Goal: Task Accomplishment & Management: Complete application form

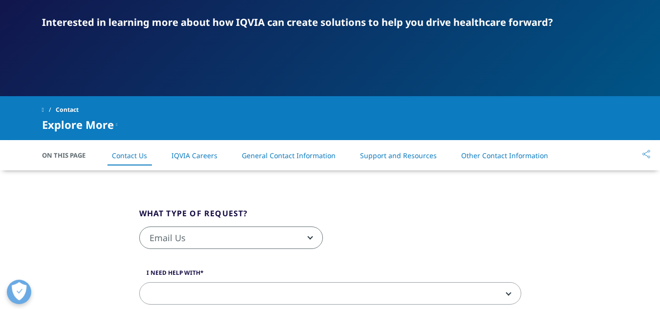
click at [420, 211] on fieldset "What type of request? Email Us Request a Demo IQVIA Institute Inquiries Media I…" at bounding box center [330, 234] width 397 height 52
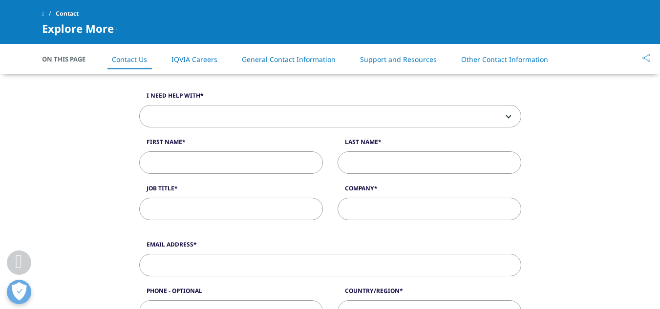
scroll to position [236, 0]
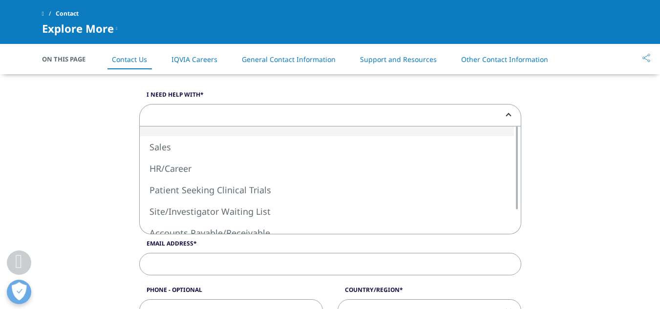
click at [362, 115] on span at bounding box center [330, 116] width 381 height 22
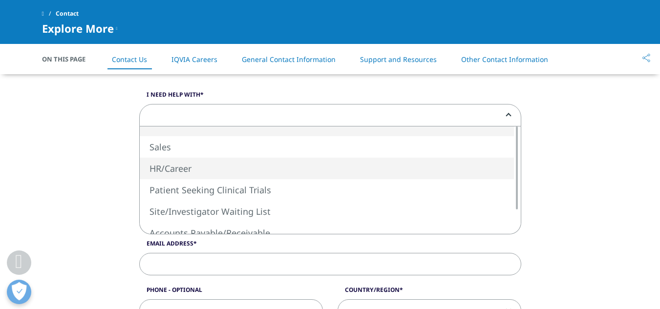
select select "HR/Career"
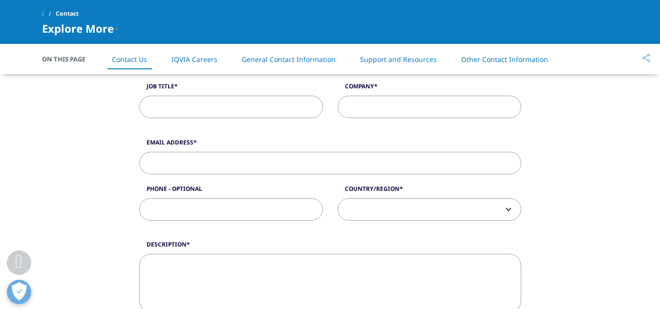
scroll to position [345, 0]
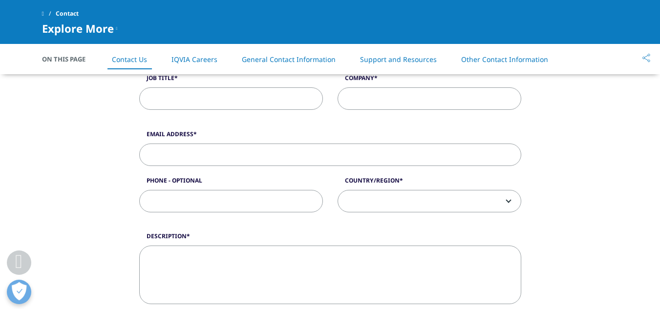
click at [442, 203] on span at bounding box center [429, 202] width 183 height 22
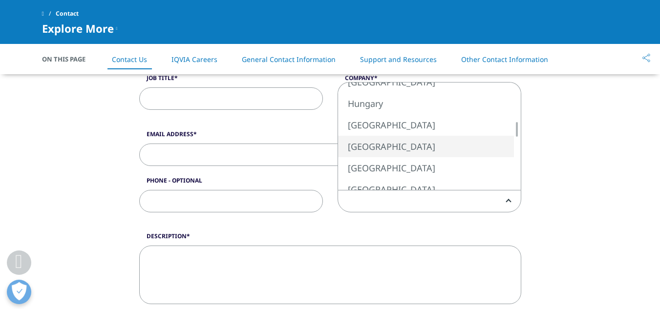
select select "[GEOGRAPHIC_DATA]"
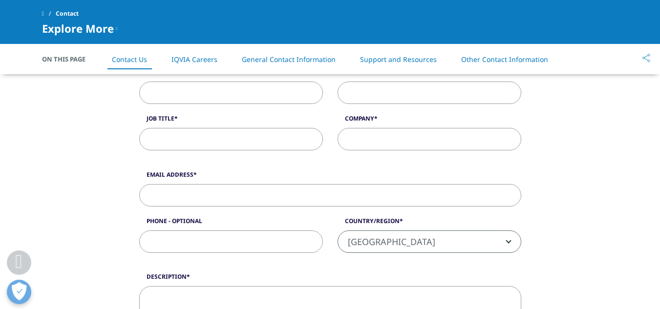
scroll to position [304, 0]
click at [267, 158] on div "I need help with Sales HR/Career Patient Seeking Clinical Trials Site/Investiga…" at bounding box center [330, 91] width 397 height 139
click at [261, 138] on input "Job Title" at bounding box center [231, 140] width 184 height 22
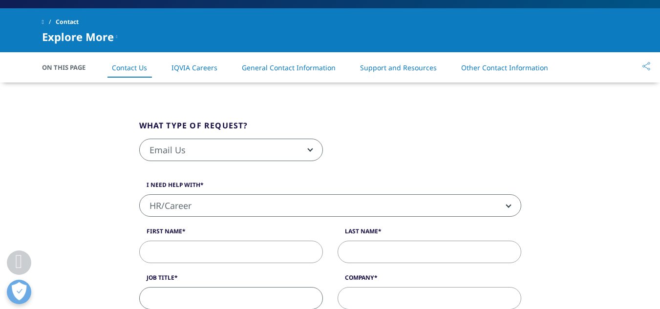
scroll to position [219, 0]
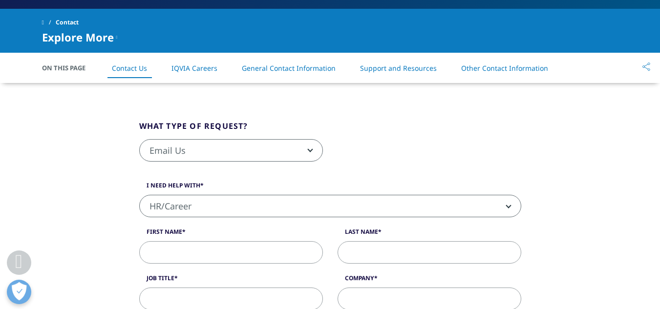
click at [196, 68] on link "IQVIA Careers" at bounding box center [195, 68] width 46 height 9
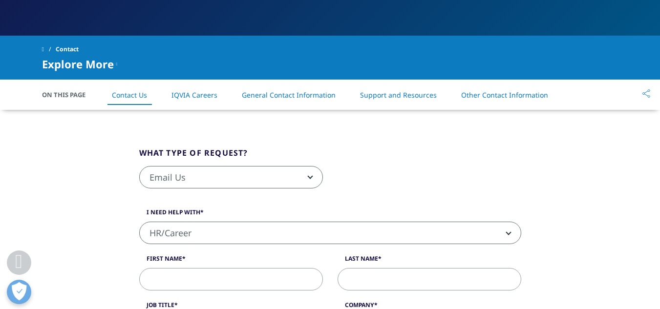
scroll to position [193, 0]
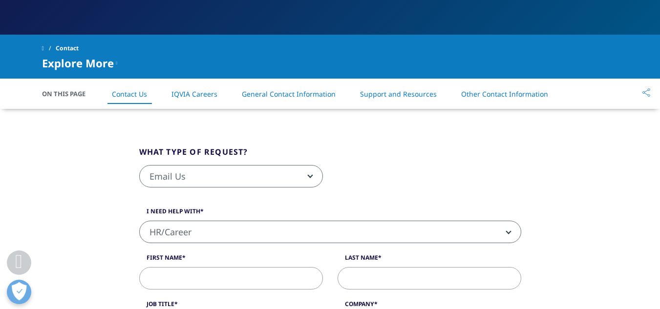
click at [508, 96] on link "Other Contact Information" at bounding box center [504, 93] width 87 height 9
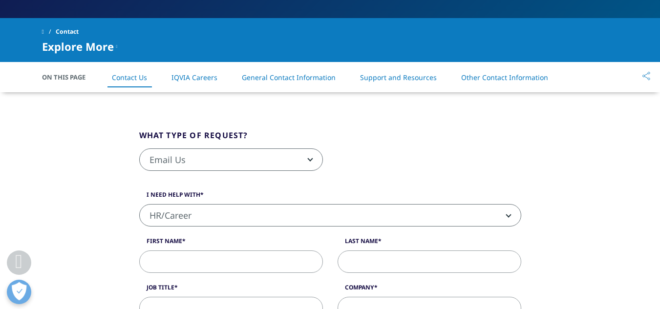
scroll to position [209, 0]
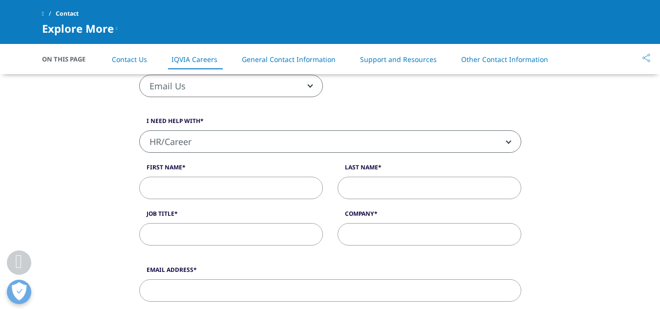
scroll to position [932, 0]
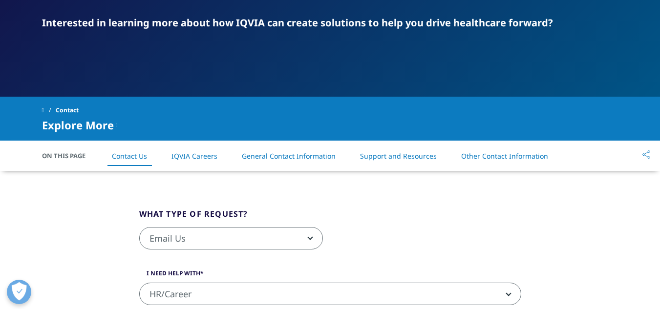
scroll to position [132, 0]
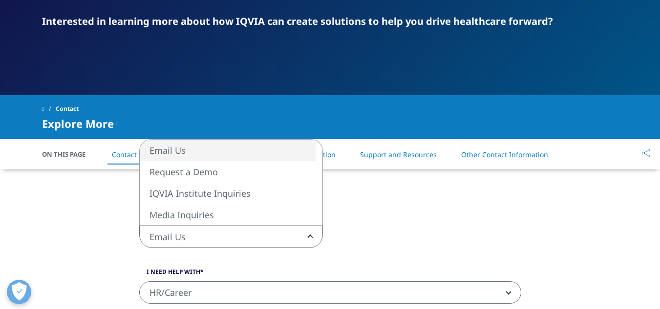
click at [251, 231] on span "Email Us" at bounding box center [231, 237] width 183 height 22
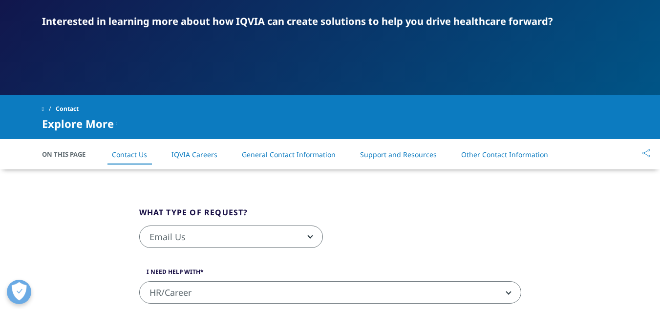
click at [436, 223] on fieldset "What type of request? Email Us Request a Demo IQVIA Institute Inquiries Media I…" at bounding box center [330, 233] width 397 height 52
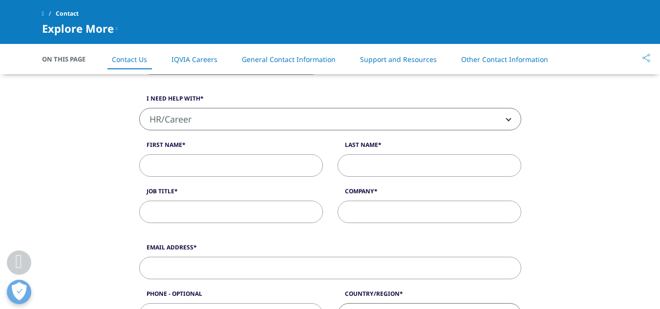
scroll to position [228, 0]
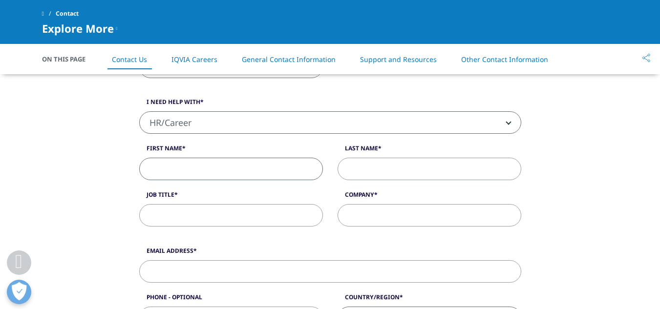
click at [249, 165] on input "First Name" at bounding box center [231, 169] width 184 height 22
type input "Hisana"
click at [372, 170] on input "Last Name" at bounding box center [430, 169] width 184 height 22
type input "S"
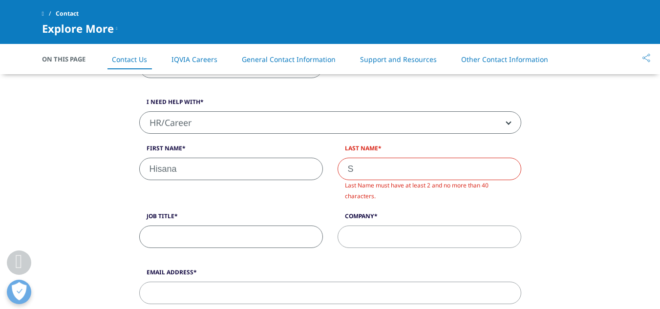
click at [252, 222] on div "Job Title" at bounding box center [231, 230] width 198 height 36
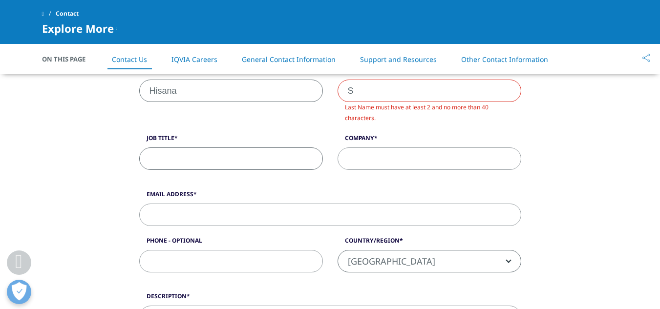
scroll to position [307, 0]
paste input "Clin Data Coord R1491513"
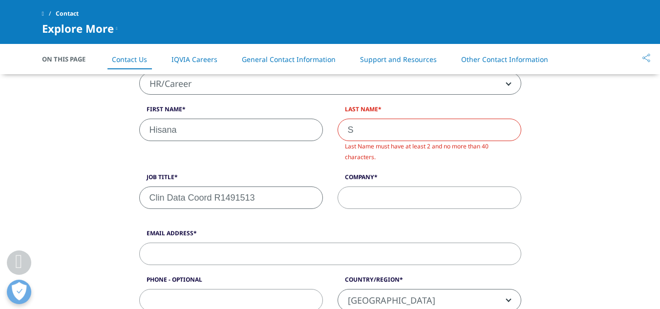
scroll to position [266, 0]
type input "Clin Data Coord R1491513"
click at [359, 139] on input "S" at bounding box center [430, 131] width 184 height 22
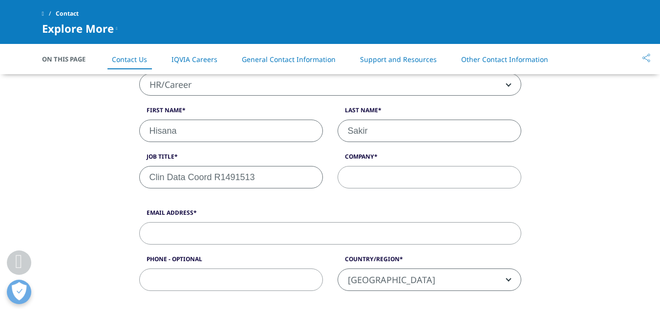
type input "Sakir"
click at [389, 174] on input "Company" at bounding box center [430, 177] width 184 height 22
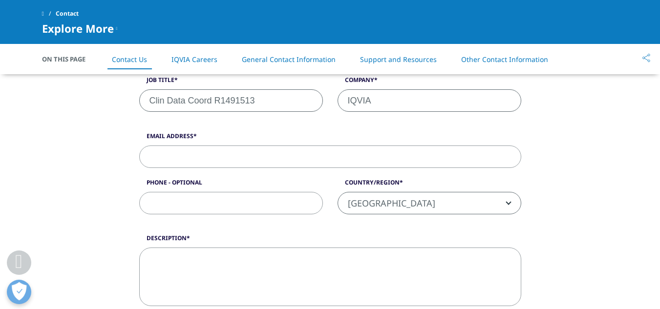
scroll to position [344, 0]
type input "IQVIA"
click at [231, 158] on input "Email Address" at bounding box center [330, 156] width 382 height 22
type input "hisanahussain2000@gmail.com"
click at [227, 290] on textarea "Description" at bounding box center [330, 276] width 382 height 59
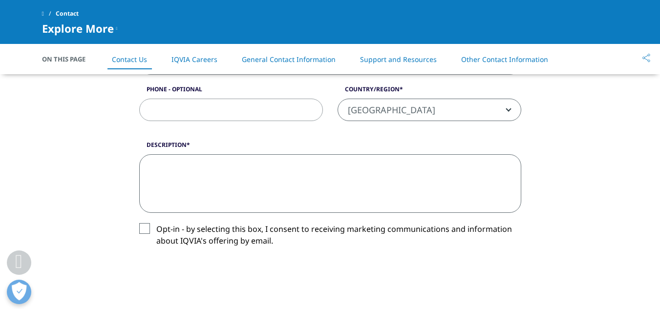
scroll to position [437, 0]
paste textarea "Subject: Application Status Inquiry – [Job Title] Dear [Recruiter’s Name/HR Tea…"
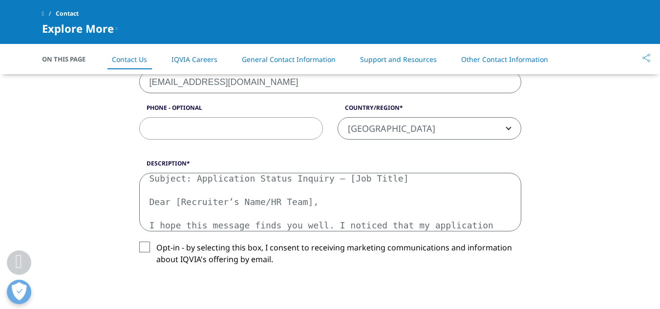
scroll to position [416, 0]
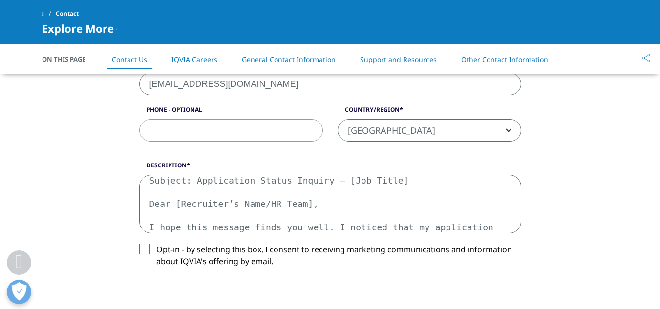
click at [397, 184] on textarea "Subject: Application Status Inquiry – [Job Title] Dear [Recruiter’s Name/HR Tea…" at bounding box center [330, 204] width 382 height 59
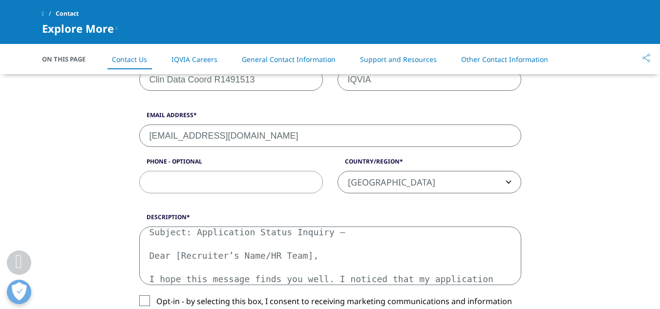
scroll to position [351, 0]
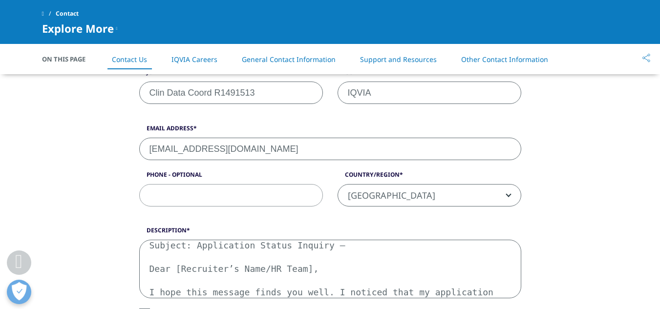
drag, startPoint x: 397, startPoint y: 184, endPoint x: 266, endPoint y: 93, distance: 159.3
click at [266, 93] on input "Clin Data Coord R1491513" at bounding box center [231, 93] width 184 height 22
drag, startPoint x: 266, startPoint y: 93, endPoint x: 131, endPoint y: 97, distance: 135.9
click at [131, 97] on div "What type of request? Email Us Request a Demo IQVIA Institute Inquiries Media I…" at bounding box center [330, 192] width 557 height 630
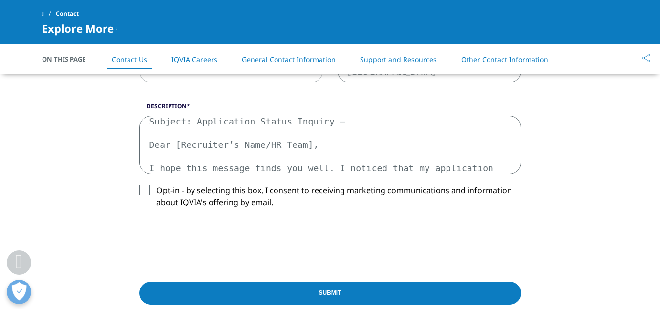
scroll to position [483, 0]
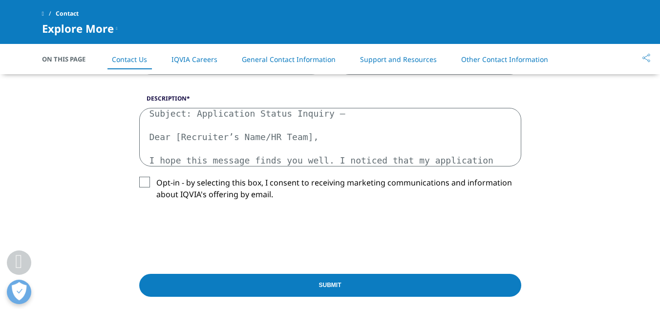
click at [335, 115] on textarea "Subject: Application Status Inquiry – Dear [Recruiter’s Name/HR Team], I hope t…" at bounding box center [330, 137] width 382 height 59
paste textarea "Clin Data Coord R1491513"
click at [261, 136] on textarea "Subject: Application Status Inquiry – Clin Data Coord R1491513 Dear [Recruiter’…" at bounding box center [330, 137] width 382 height 59
click at [221, 138] on textarea "Subject: Application Status Inquiry – Clin Data Coord R1491513 Dear HR Team], I…" at bounding box center [330, 137] width 382 height 59
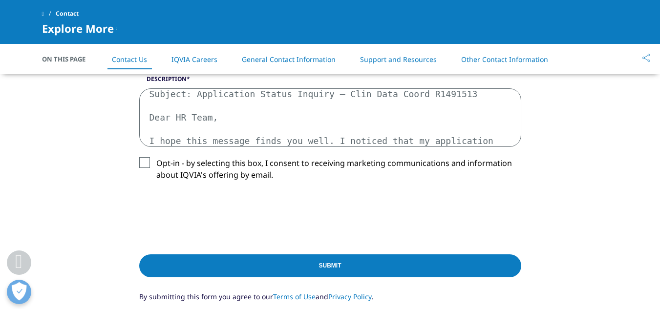
scroll to position [503, 0]
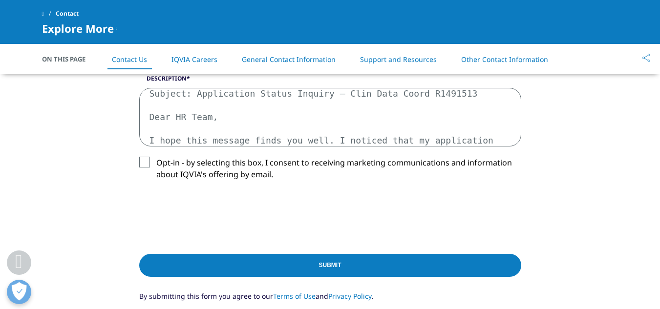
click at [294, 140] on textarea "Subject: Application Status Inquiry – Clin Data Coord R1491513 Dear HR Team, I …" at bounding box center [330, 117] width 382 height 59
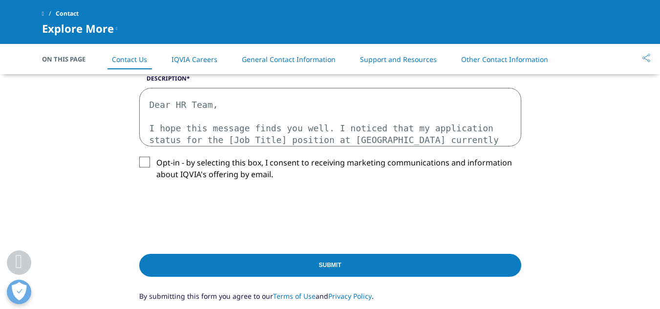
scroll to position [29, 0]
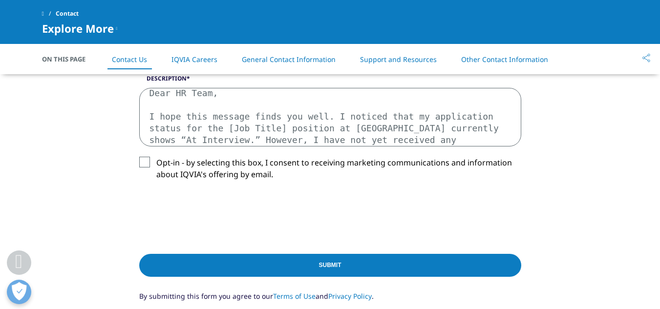
click at [241, 130] on textarea "Subject: Application Status Inquiry – Clin Data Coord R1491513 Dear HR Team, I …" at bounding box center [330, 117] width 382 height 59
paste textarea "Clin Data Coord R1491513"
click at [265, 128] on textarea "Subject: Application Status Inquiry – Clin Data Coord R1491513 Dear HR Team, I …" at bounding box center [330, 117] width 382 height 59
click at [312, 129] on textarea "Subject: Application Status Inquiry – Clin Data Coord R1491513 Dear HR Team, I …" at bounding box center [330, 117] width 382 height 59
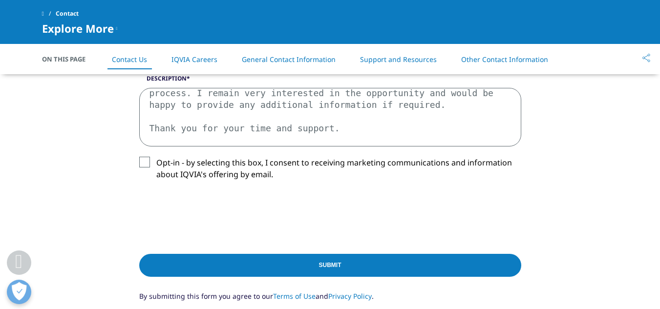
scroll to position [135, 0]
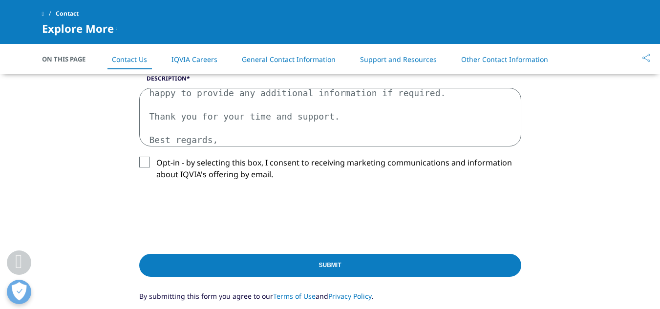
click at [218, 140] on textarea "Subject: Application Status Inquiry – Clin Data Coord R1491513 Dear HR Team, I …" at bounding box center [330, 117] width 382 height 59
type textarea "Subject: Application Status Inquiry – Clin Data Coord R1491513 Dear HR Team, I …"
click at [140, 166] on label "Opt-in - by selecting this box, I consent to receiving marketing communications…" at bounding box center [330, 171] width 382 height 29
click at [156, 157] on input "Opt-in - by selecting this box, I consent to receiving marketing communications…" at bounding box center [156, 157] width 0 height 0
click at [288, 270] on input "Submit" at bounding box center [330, 265] width 382 height 23
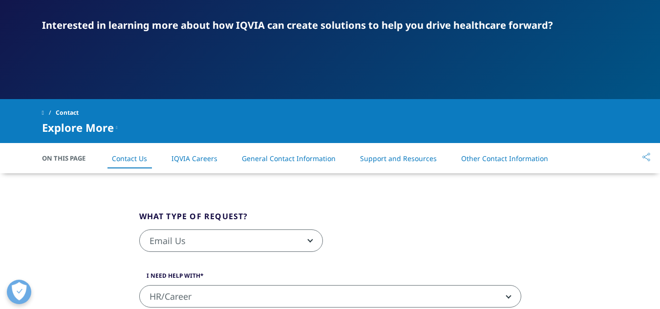
scroll to position [127, 0]
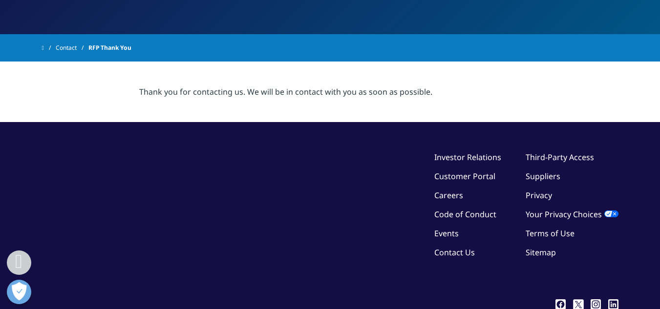
scroll to position [165, 0]
